Goal: Information Seeking & Learning: Learn about a topic

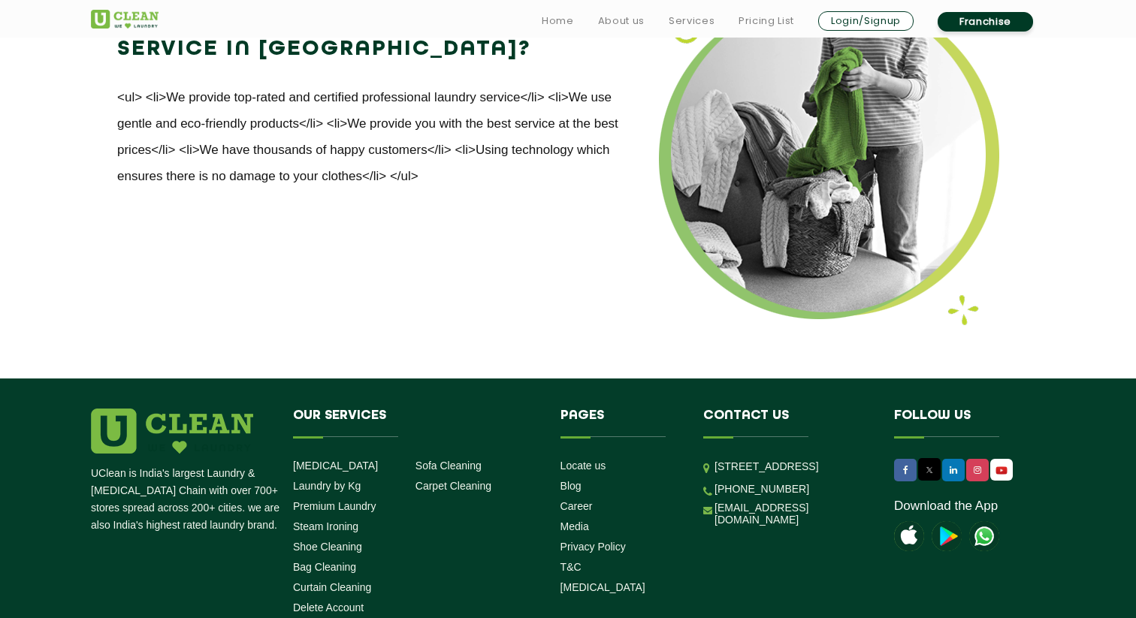
scroll to position [1940, 0]
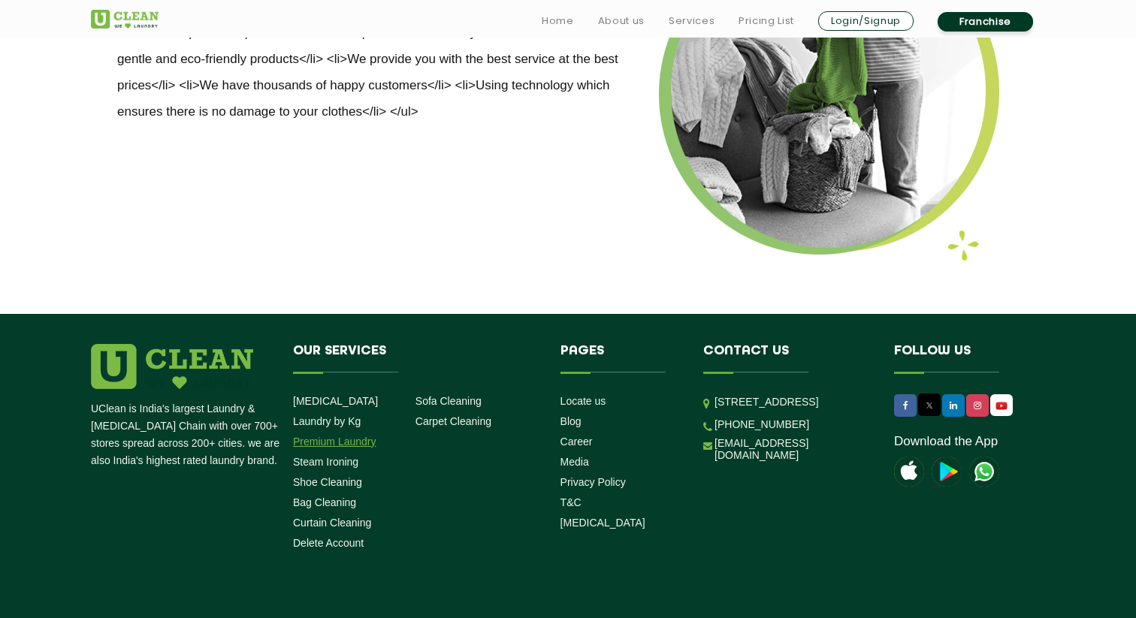
click at [329, 436] on link "Premium Laundry" at bounding box center [334, 442] width 83 height 12
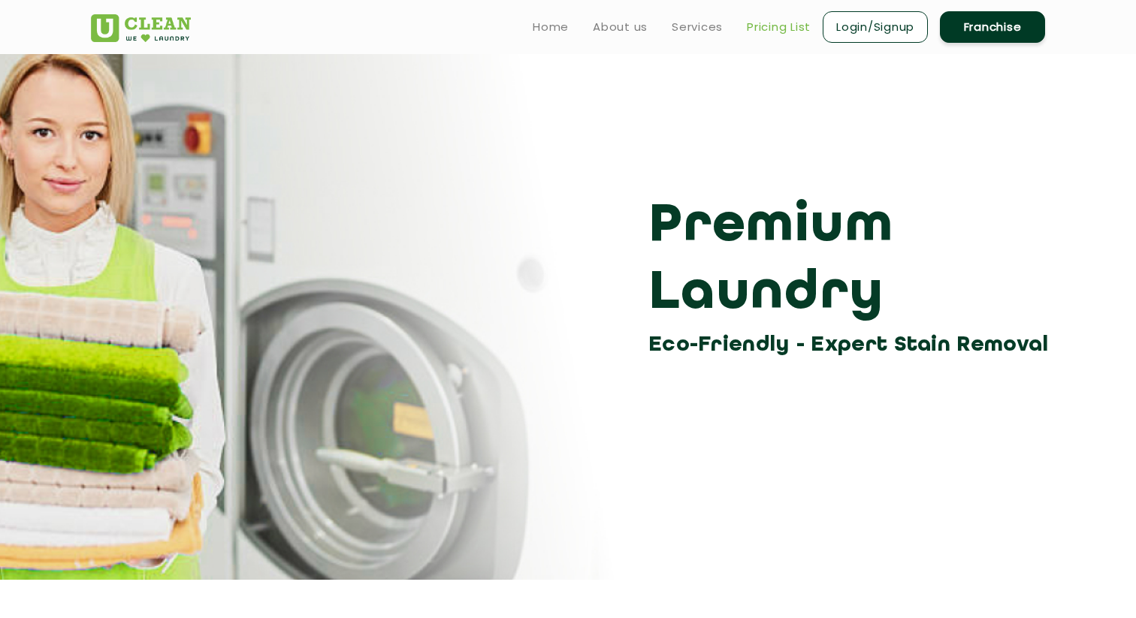
click at [768, 26] on link "Pricing List" at bounding box center [779, 27] width 64 height 18
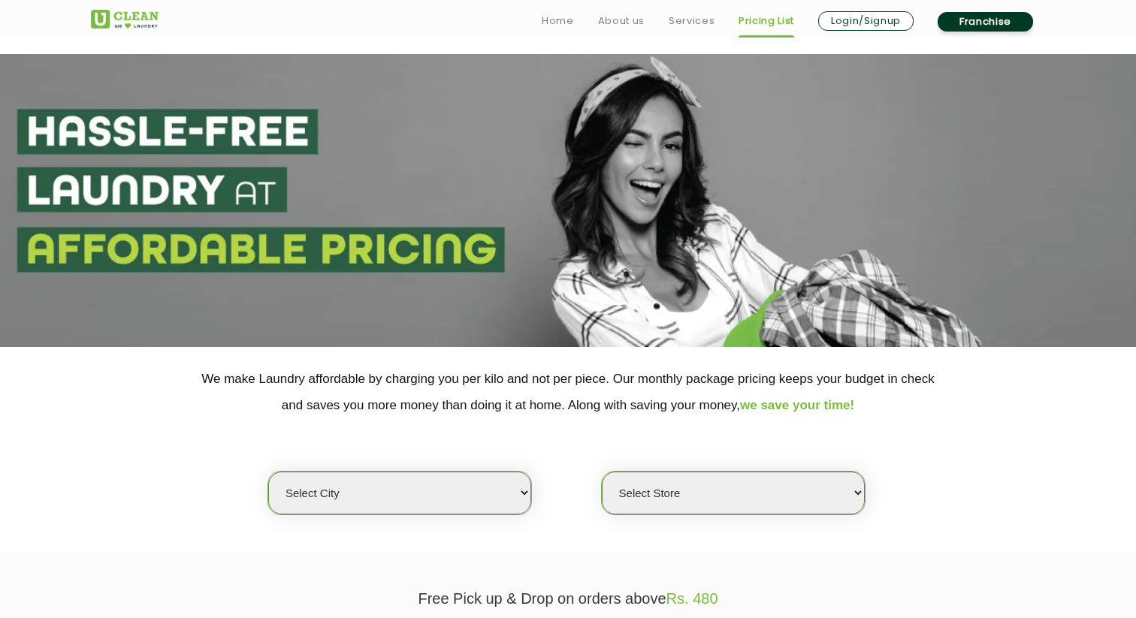
scroll to position [232, 0]
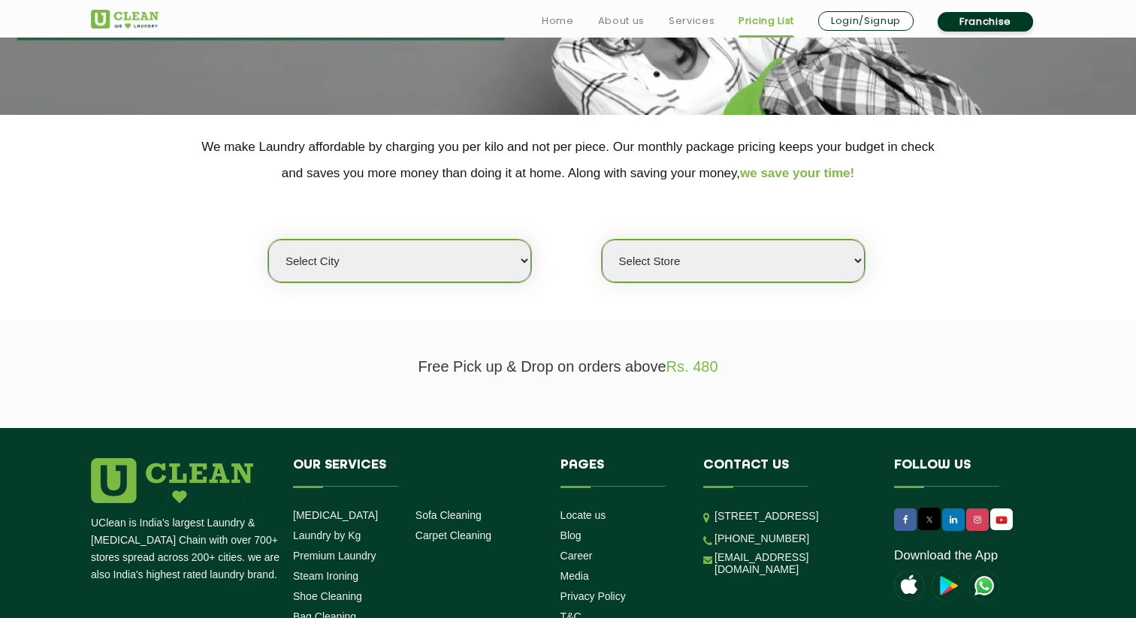
click at [418, 251] on select "Select city [GEOGRAPHIC_DATA] [GEOGRAPHIC_DATA] [GEOGRAPHIC_DATA] [GEOGRAPHIC_D…" at bounding box center [399, 261] width 263 height 43
click at [656, 261] on select "Select Store" at bounding box center [733, 261] width 263 height 43
click at [445, 258] on select "Select city [GEOGRAPHIC_DATA] [GEOGRAPHIC_DATA] [GEOGRAPHIC_DATA] [GEOGRAPHIC_D…" at bounding box center [399, 261] width 263 height 43
